Goal: Task Accomplishment & Management: Manage account settings

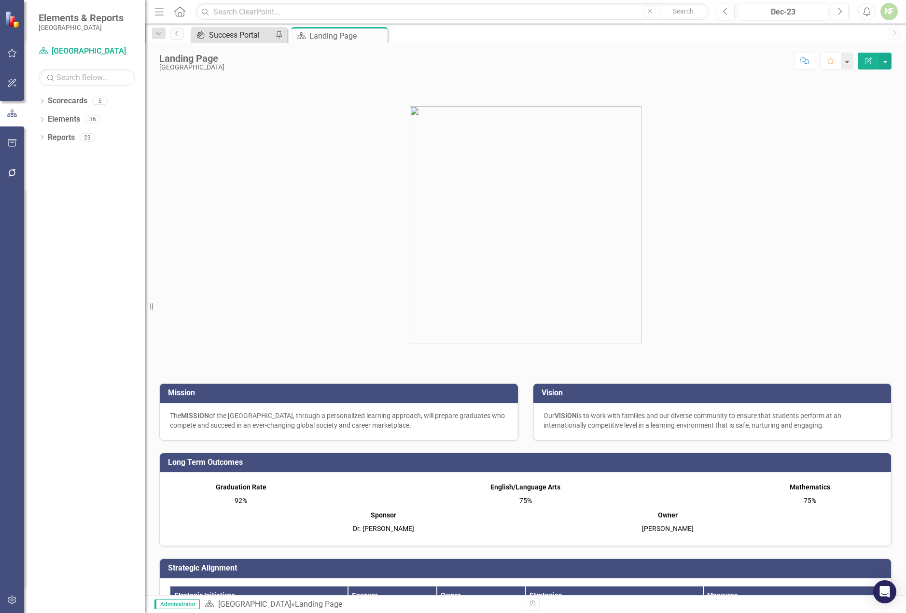
click at [240, 39] on div "Success Portal" at bounding box center [241, 35] width 64 height 12
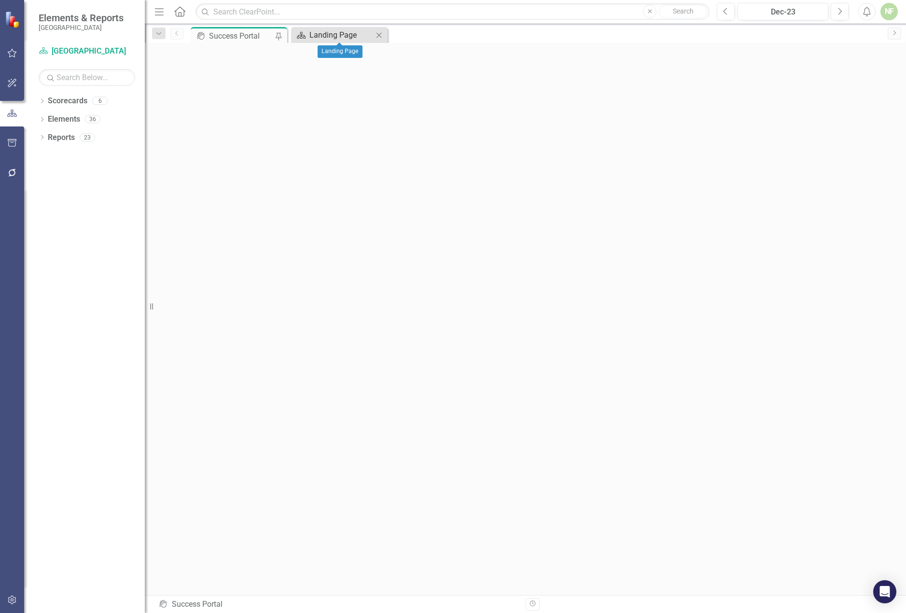
click at [332, 36] on div "Landing Page" at bounding box center [341, 35] width 64 height 12
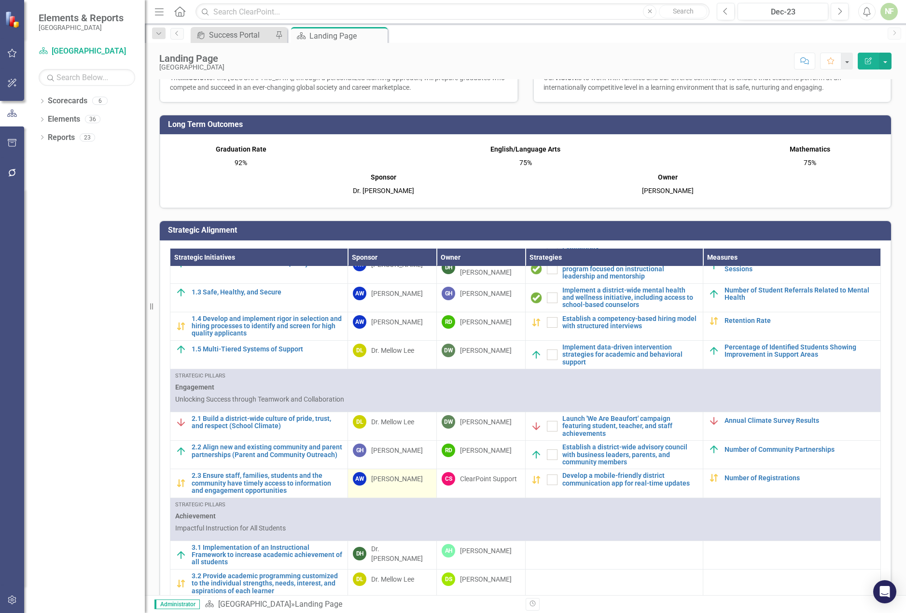
scroll to position [193, 0]
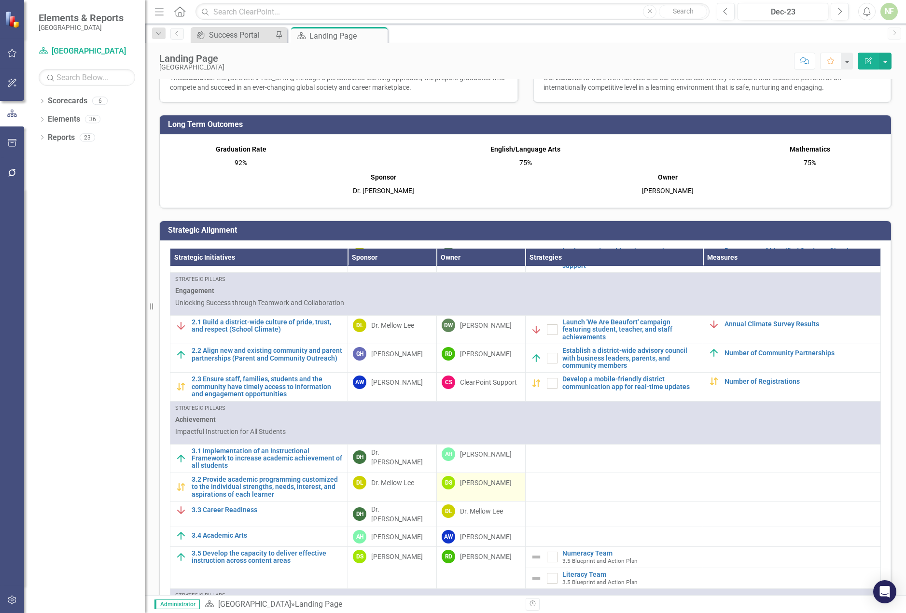
click at [464, 484] on div "[PERSON_NAME]" at bounding box center [486, 483] width 52 height 10
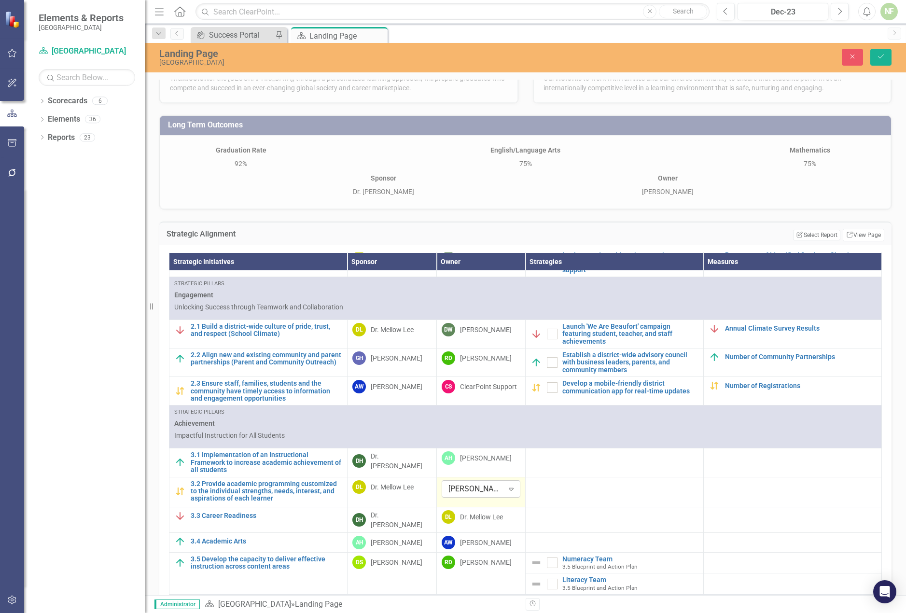
click at [509, 488] on icon at bounding box center [511, 489] width 5 height 3
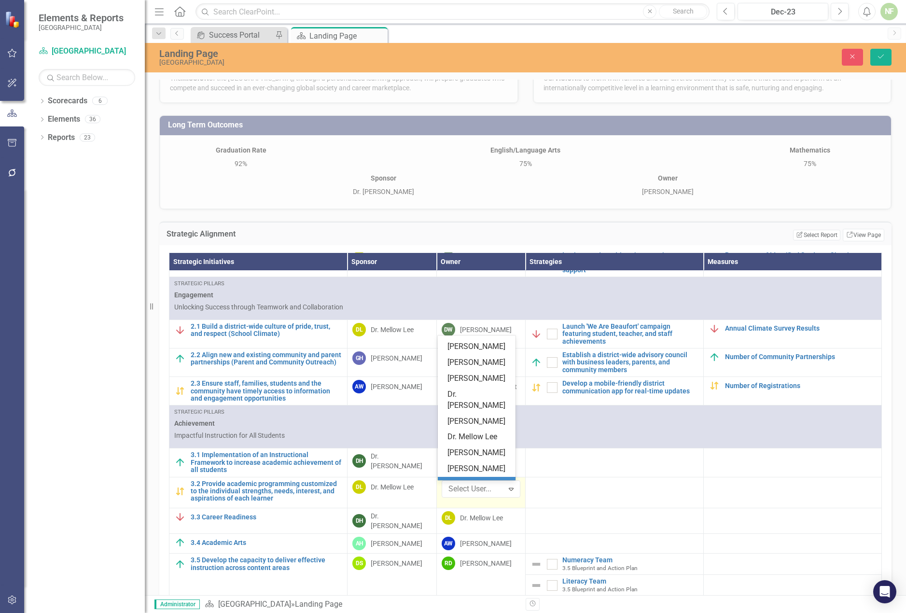
scroll to position [0, 0]
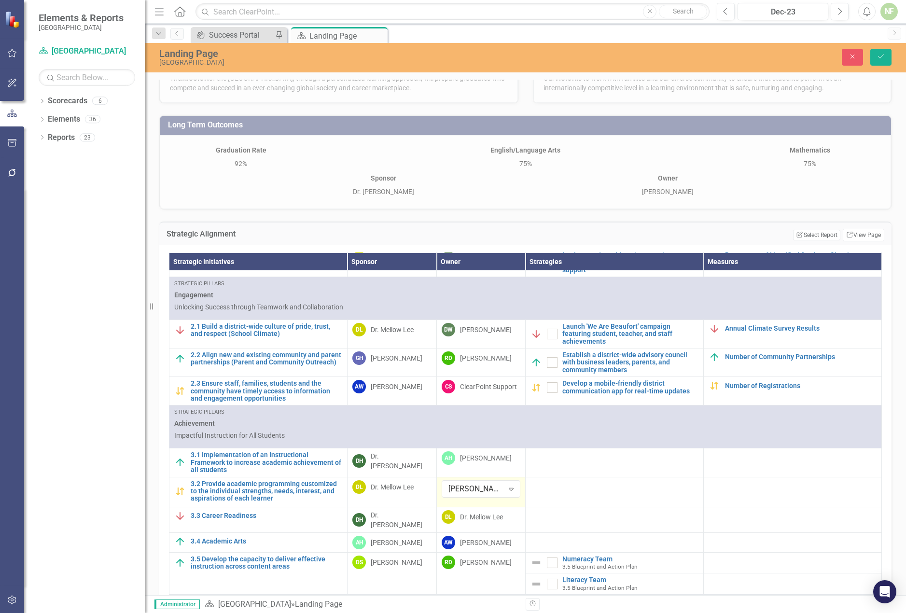
click at [81, 380] on div "Dropdown Scorecards 6 Dropdown [GEOGRAPHIC_DATA] 3.5 Blueprint and Action Plan …" at bounding box center [84, 353] width 121 height 520
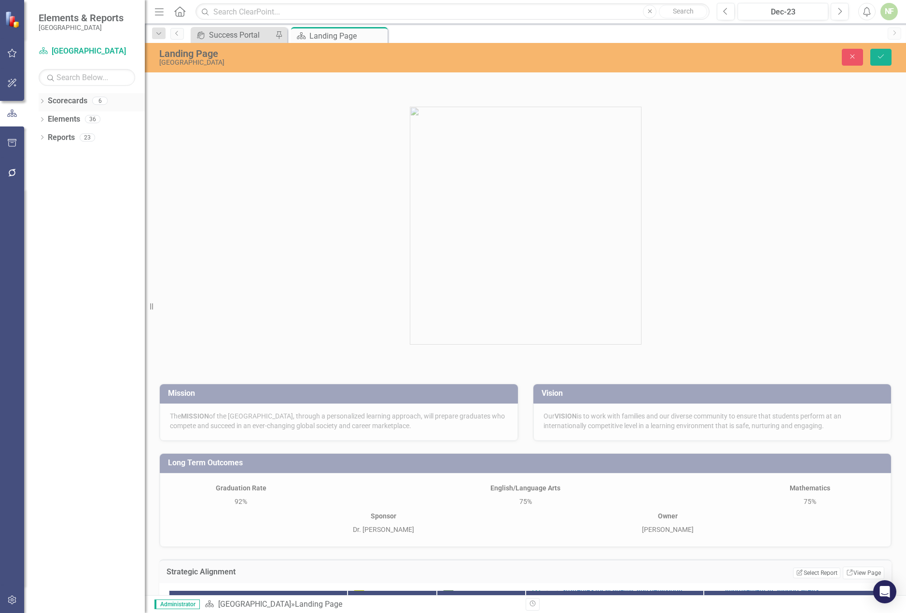
click at [45, 98] on div "Dropdown" at bounding box center [42, 102] width 7 height 8
click at [38, 157] on div "Dropdown Scorecards 6 Dropdown [GEOGRAPHIC_DATA] 3.5 Blueprint and Action Plan …" at bounding box center [84, 353] width 121 height 520
click at [42, 155] on icon at bounding box center [42, 155] width 2 height 4
click at [85, 170] on link "Strategic Initiatives Strategic Initiatives" at bounding box center [93, 173] width 80 height 11
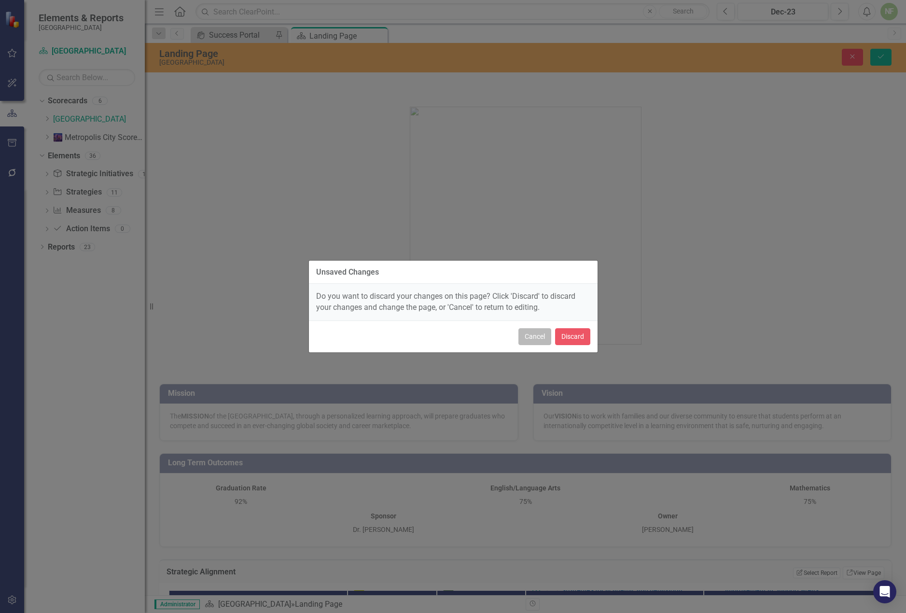
click at [544, 340] on button "Cancel" at bounding box center [534, 336] width 33 height 17
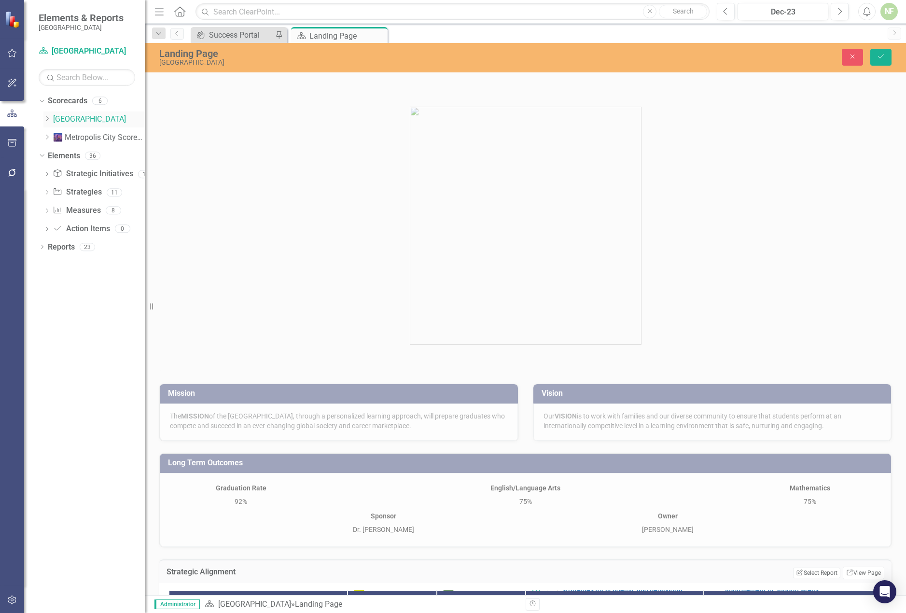
click at [78, 117] on link "[GEOGRAPHIC_DATA]" at bounding box center [99, 119] width 92 height 11
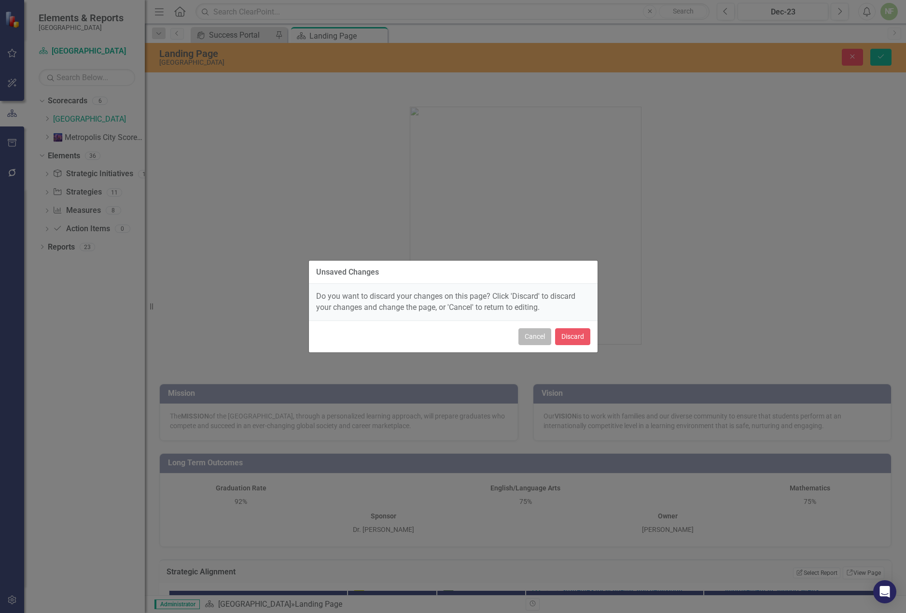
click at [540, 339] on button "Cancel" at bounding box center [534, 336] width 33 height 17
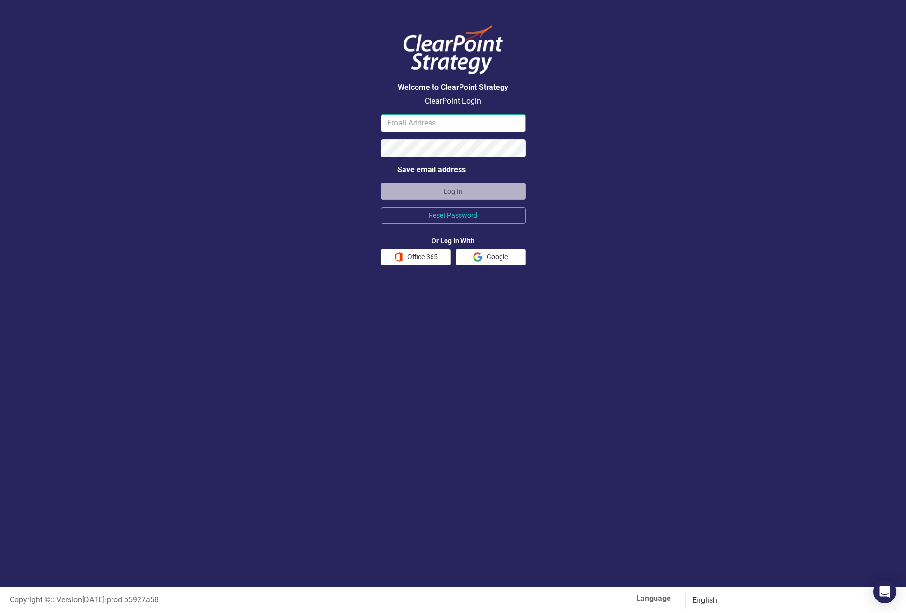
click at [477, 124] on input "email" at bounding box center [453, 123] width 145 height 18
type input "[PERSON_NAME][DOMAIN_NAME][EMAIL_ADDRESS][DOMAIN_NAME]"
click at [381, 183] on button "Log In" at bounding box center [453, 191] width 145 height 17
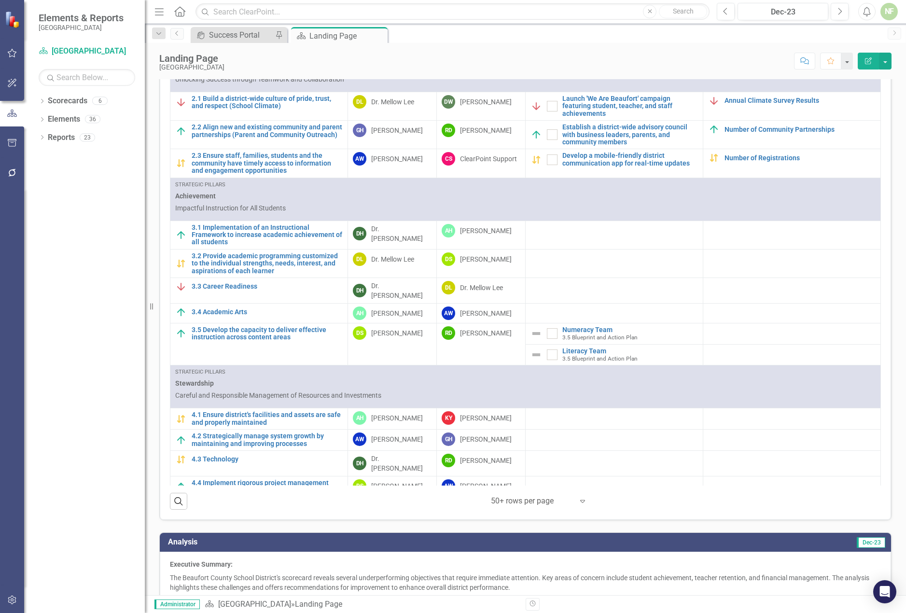
scroll to position [656, 0]
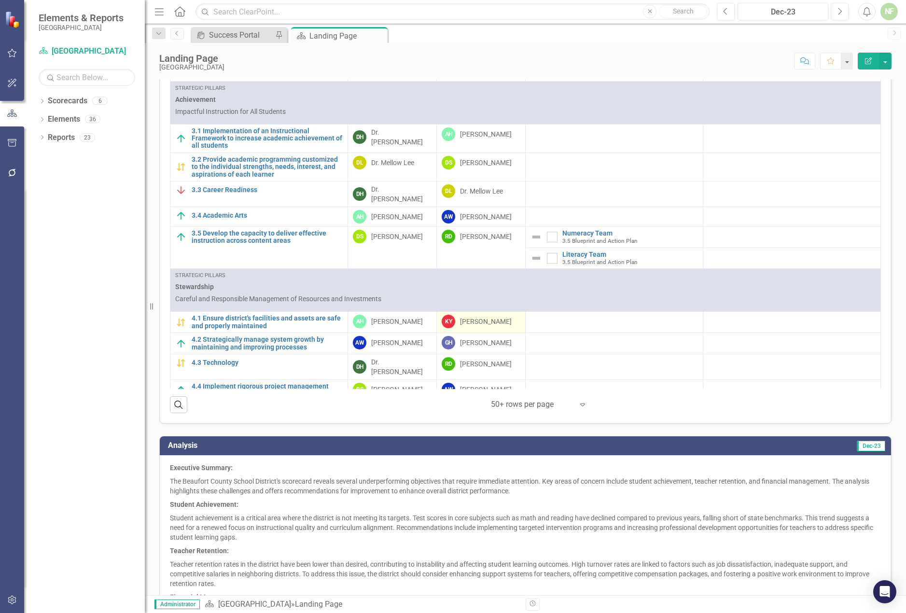
click at [486, 317] on div "[PERSON_NAME]" at bounding box center [486, 322] width 52 height 10
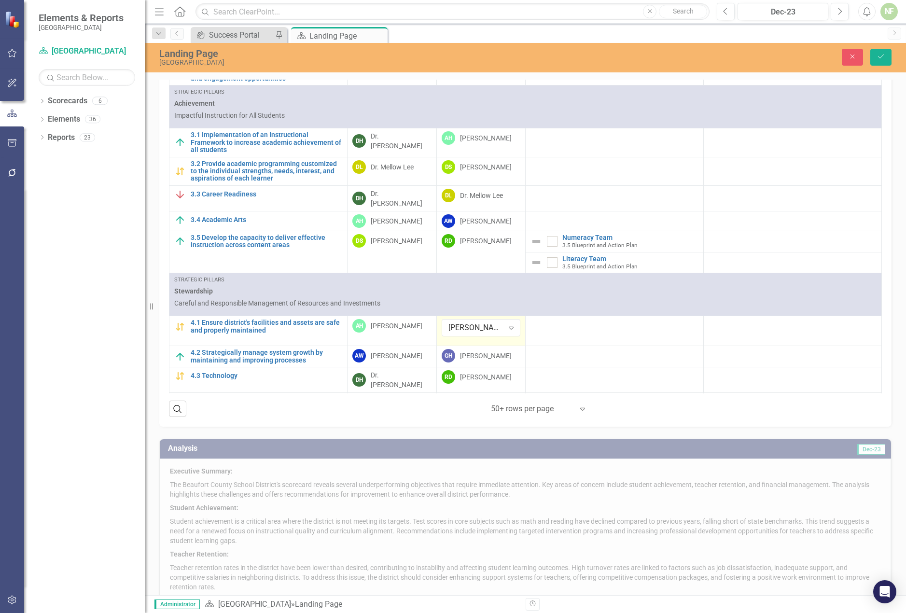
scroll to position [660, 0]
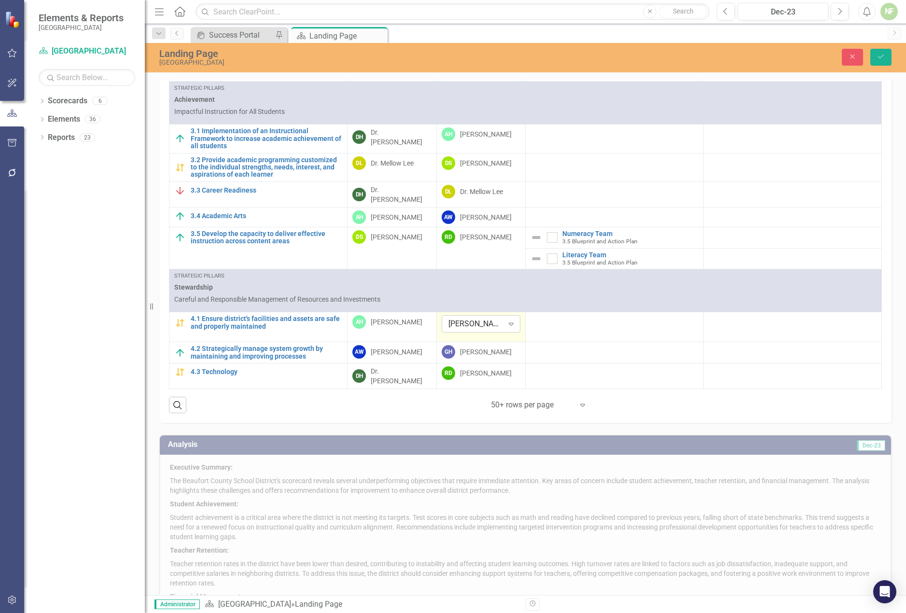
click at [506, 320] on icon "Expand" at bounding box center [511, 324] width 10 height 8
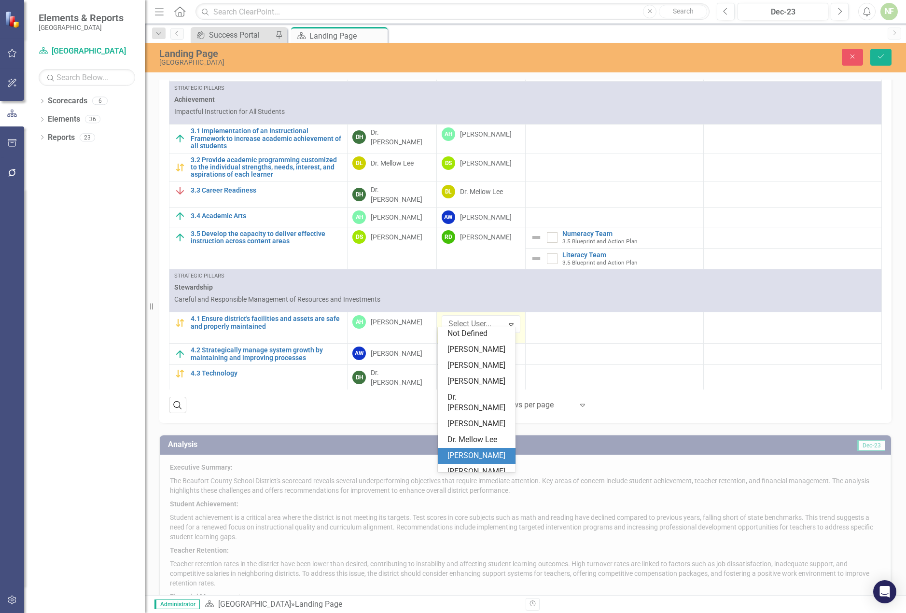
scroll to position [0, 0]
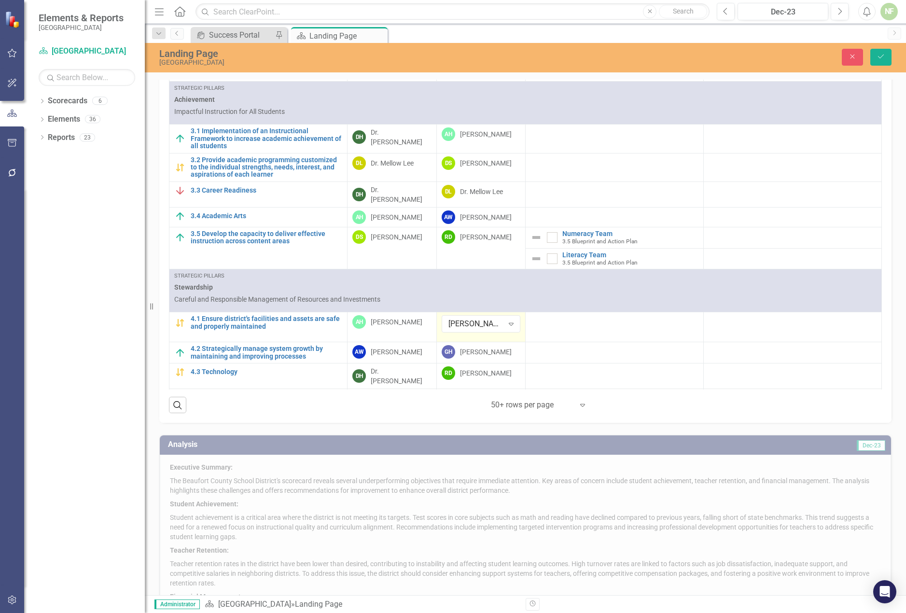
click at [100, 435] on div "Dropdown Scorecards 6 Dropdown [GEOGRAPHIC_DATA] 3.5 Blueprint and Action Plan …" at bounding box center [84, 353] width 121 height 520
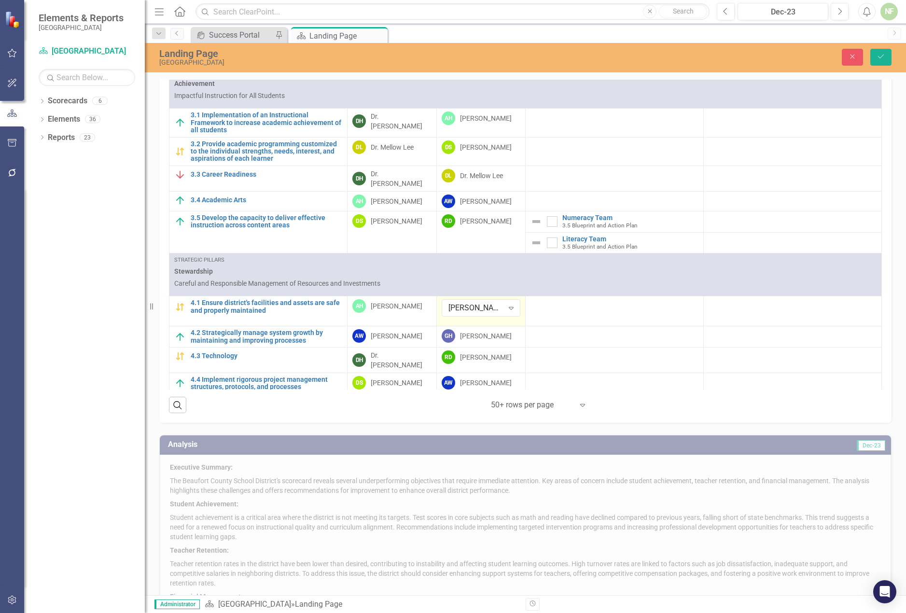
scroll to position [756, 0]
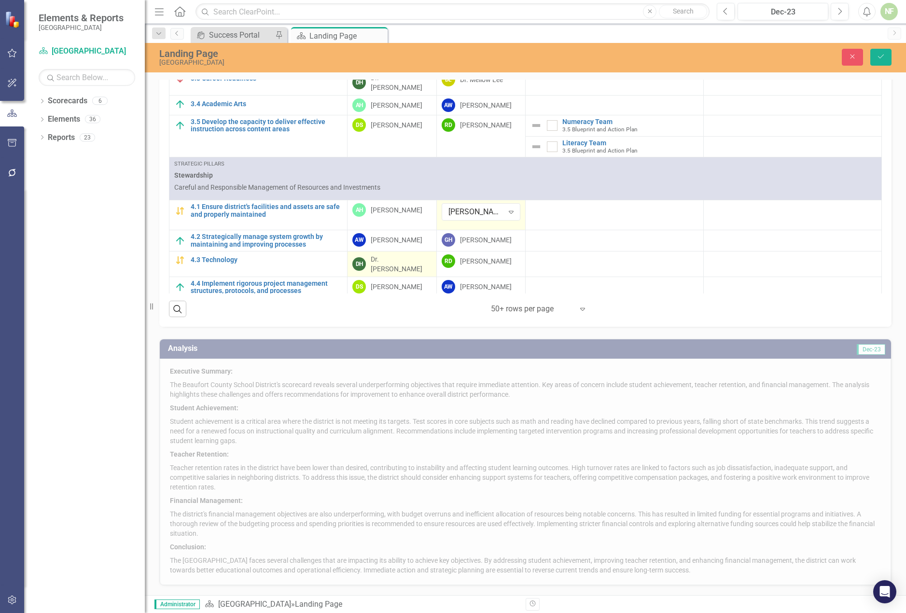
click at [387, 254] on div "Dr. [PERSON_NAME]" at bounding box center [401, 263] width 61 height 19
click at [419, 259] on icon "Expand" at bounding box center [422, 263] width 10 height 8
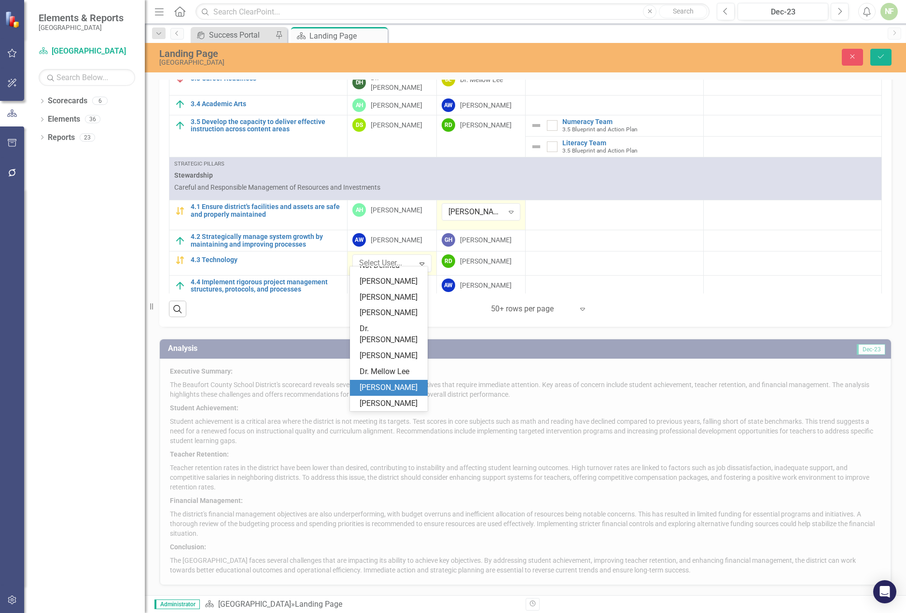
scroll to position [0, 0]
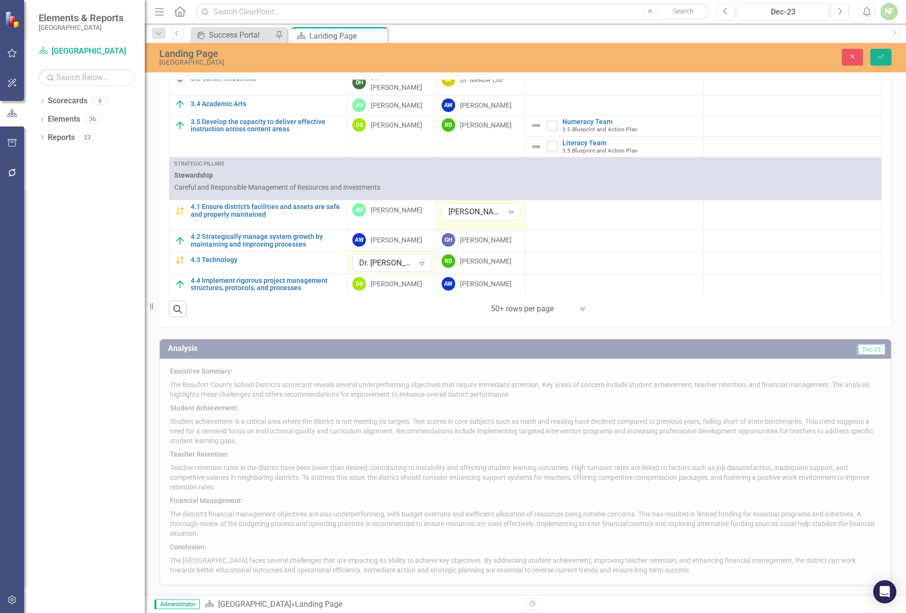
click at [70, 267] on div "Dropdown Scorecards 6 Dropdown [GEOGRAPHIC_DATA] 3.5 Blueprint and Action Plan …" at bounding box center [84, 353] width 121 height 520
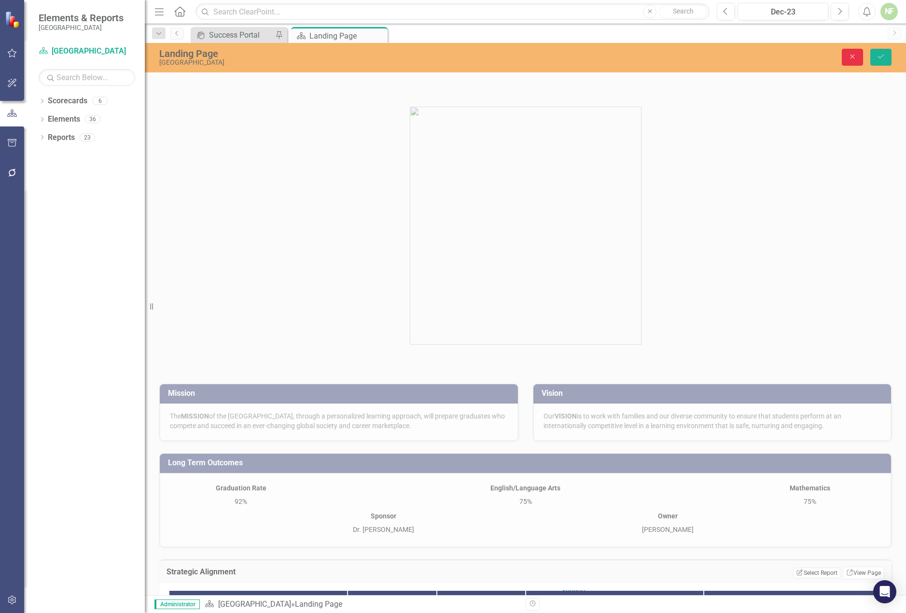
click at [703, 57] on icon "Close" at bounding box center [852, 56] width 9 height 7
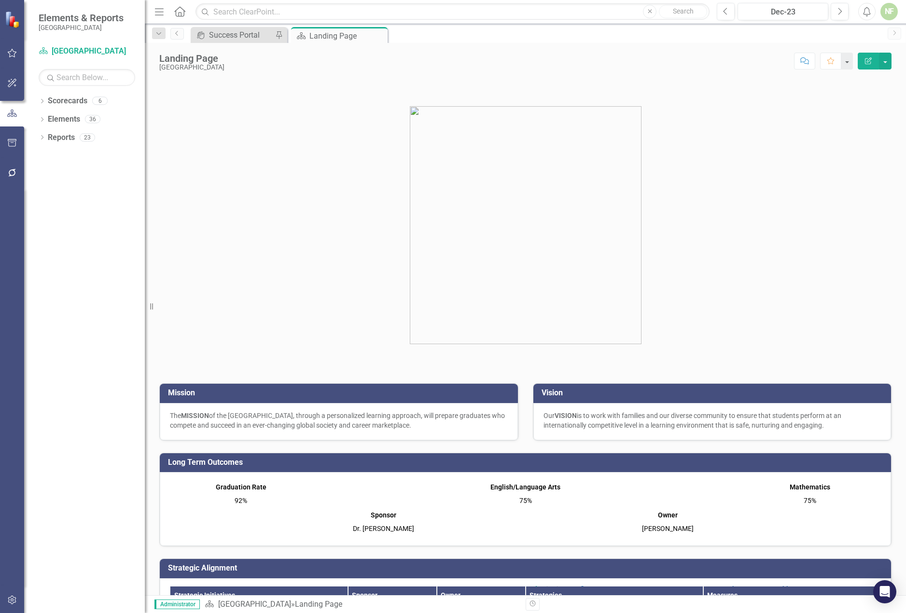
scroll to position [202, 0]
click at [11, 81] on icon "button" at bounding box center [12, 83] width 10 height 8
click at [13, 138] on button "button" at bounding box center [12, 143] width 22 height 20
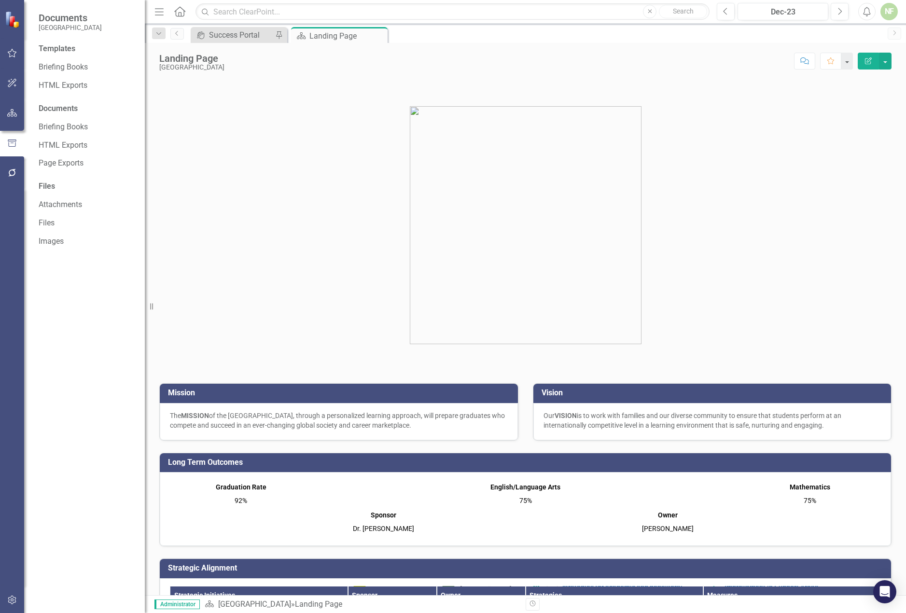
click at [11, 170] on icon "button" at bounding box center [12, 173] width 8 height 8
click at [14, 48] on button "button" at bounding box center [12, 53] width 22 height 20
click at [13, 75] on button "button" at bounding box center [12, 83] width 22 height 20
click at [14, 112] on icon "button" at bounding box center [12, 113] width 10 height 8
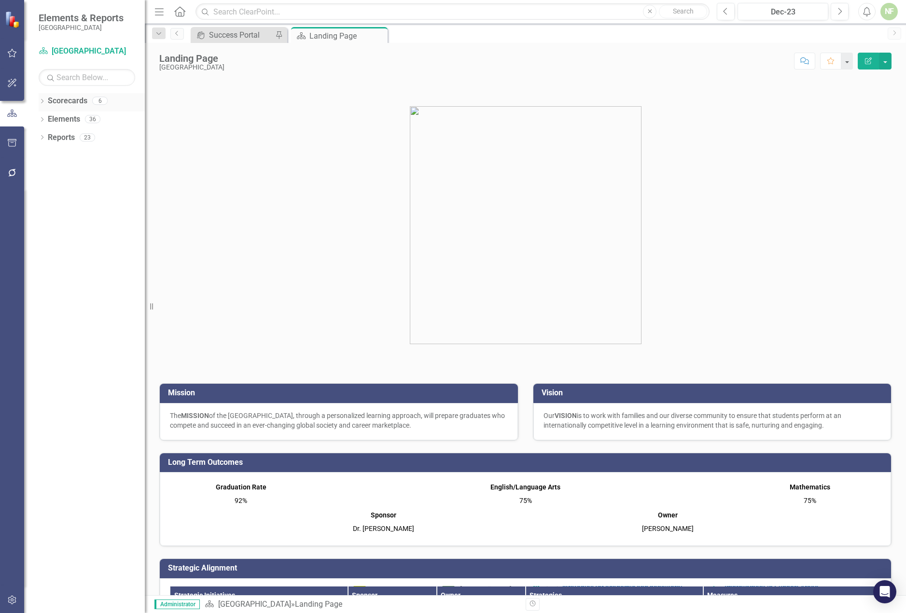
click at [39, 100] on icon "Dropdown" at bounding box center [42, 101] width 7 height 5
click at [66, 115] on link "[GEOGRAPHIC_DATA]" at bounding box center [99, 119] width 92 height 11
click at [46, 115] on div "Dropdown" at bounding box center [46, 119] width 7 height 8
click at [104, 118] on link "[GEOGRAPHIC_DATA]" at bounding box center [99, 119] width 92 height 11
click at [47, 152] on icon "Dropdown" at bounding box center [46, 155] width 7 height 6
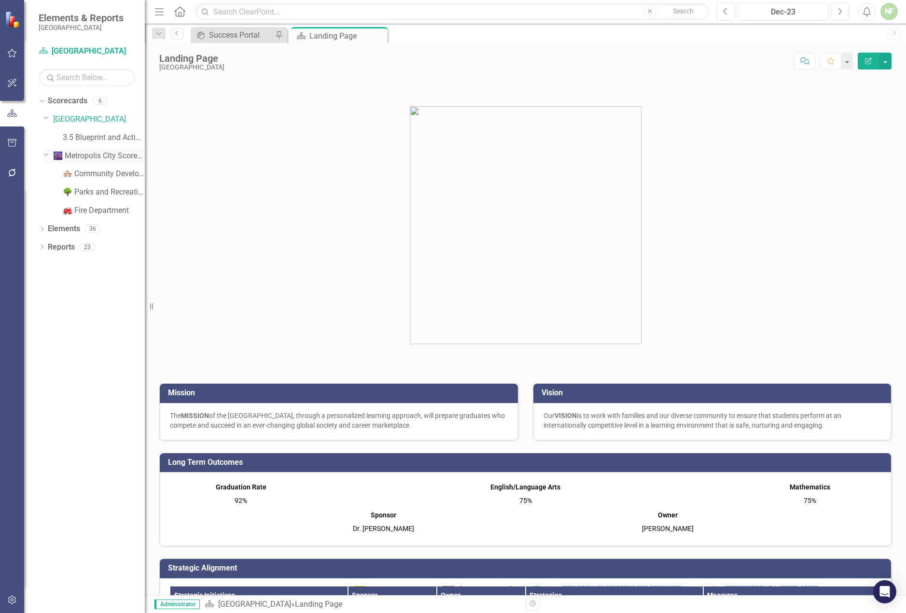
click at [45, 152] on icon "Dropdown" at bounding box center [46, 154] width 6 height 7
click at [45, 172] on icon "Dropdown" at bounding box center [42, 174] width 7 height 5
click at [87, 210] on link "Strategies Strategies" at bounding box center [77, 210] width 49 height 11
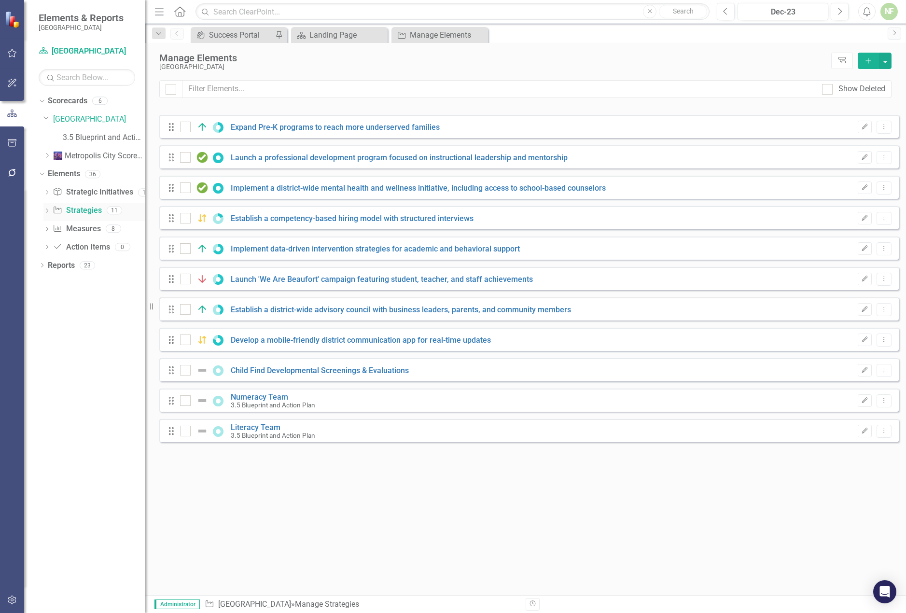
checkbox input "false"
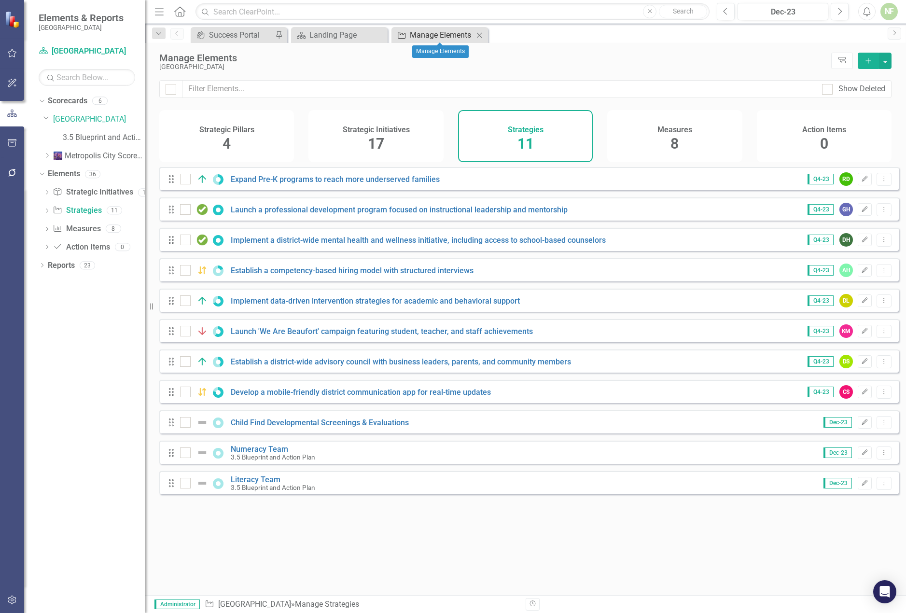
click at [435, 30] on div "Manage Elements" at bounding box center [442, 35] width 64 height 12
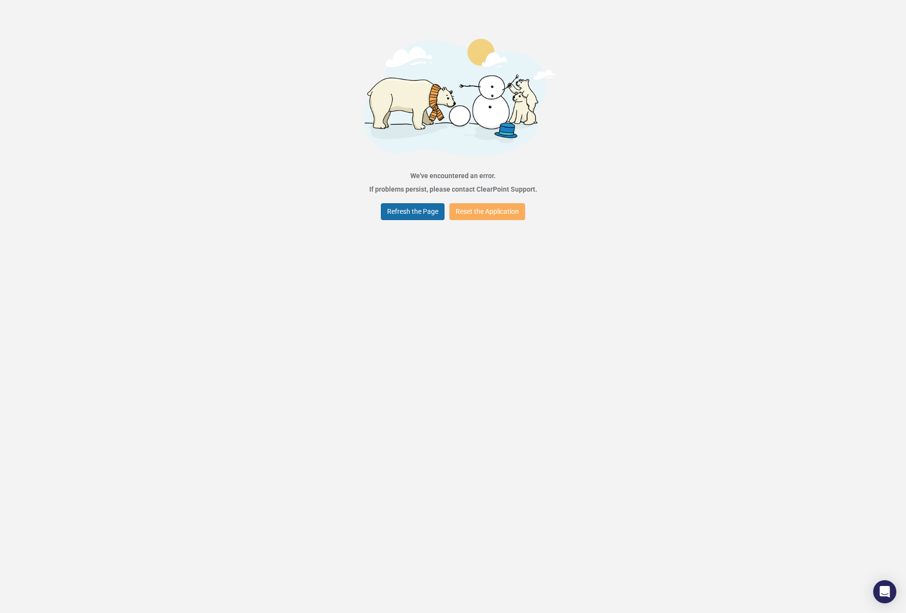
click at [418, 207] on button "Refresh the Page" at bounding box center [413, 211] width 64 height 17
